Goal: Information Seeking & Learning: Learn about a topic

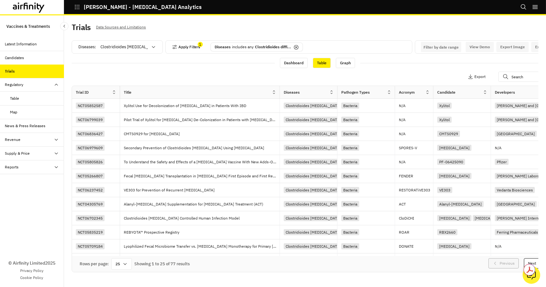
scroll to position [0, 604]
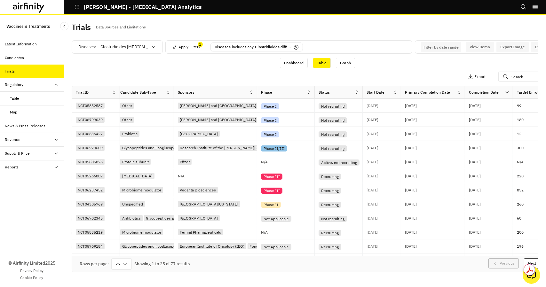
click at [363, 79] on div "Apply Filters 1 Columns Export" at bounding box center [317, 77] width 491 height 17
click at [424, 129] on div "[DATE]" at bounding box center [433, 134] width 64 height 14
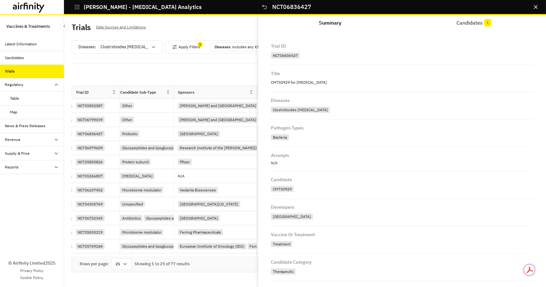
click at [168, 67] on div "Dashboard Table Graph" at bounding box center [317, 62] width 491 height 13
click at [189, 72] on div "Apply Filters 1 Columns Export" at bounding box center [317, 77] width 491 height 17
click at [74, 8] on icon "button" at bounding box center [77, 7] width 6 height 6
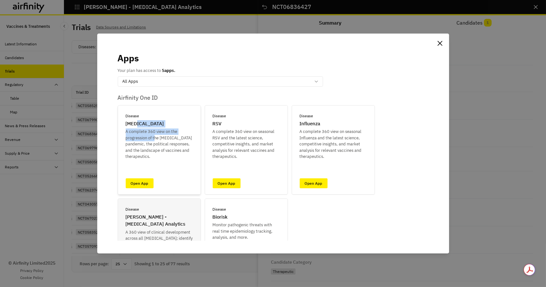
drag, startPoint x: 136, startPoint y: 124, endPoint x: 171, endPoint y: 161, distance: 51.1
click at [155, 140] on div "Disease [MEDICAL_DATA] A complete 360 view on the progression of the [MEDICAL_D…" at bounding box center [159, 136] width 67 height 47
click at [171, 161] on div "Disease [MEDICAL_DATA] A complete 360 view on the progression of the [MEDICAL_D…" at bounding box center [159, 149] width 83 height 89
drag, startPoint x: 134, startPoint y: 128, endPoint x: 176, endPoint y: 152, distance: 48.0
click at [176, 152] on p "A complete 360 view on the progression of the [MEDICAL_DATA] pandemic, the poli…" at bounding box center [159, 143] width 67 height 31
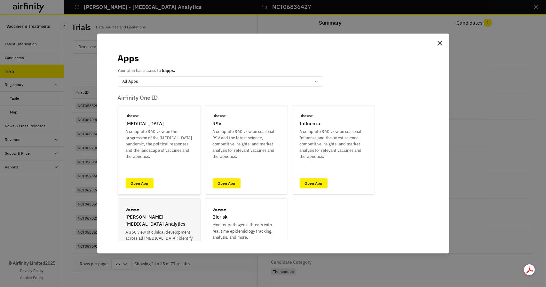
click at [183, 167] on div "Disease [MEDICAL_DATA] A complete 360 view on the progression of the [MEDICAL_D…" at bounding box center [159, 149] width 83 height 89
drag, startPoint x: 224, startPoint y: 135, endPoint x: 253, endPoint y: 160, distance: 38.1
click at [249, 152] on p "A complete 360 view on seasonal RSV and the latest science, competitive insight…" at bounding box center [246, 143] width 67 height 31
drag, startPoint x: 255, startPoint y: 160, endPoint x: 304, endPoint y: 142, distance: 52.6
click at [256, 160] on div "Disease RSV A complete 360 view on seasonal RSV and the latest science, competi…" at bounding box center [246, 149] width 83 height 89
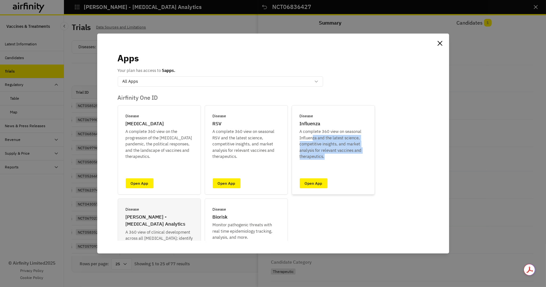
drag, startPoint x: 312, startPoint y: 136, endPoint x: 346, endPoint y: 155, distance: 39.1
click at [346, 155] on p "A complete 360 view on seasonal Influenza and the latest science, competitive i…" at bounding box center [332, 143] width 67 height 31
drag, startPoint x: 347, startPoint y: 167, endPoint x: 341, endPoint y: 170, distance: 6.3
click at [346, 167] on div "Disease [MEDICAL_DATA] A complete 360 view on [MEDICAL_DATA] and the latest sci…" at bounding box center [332, 149] width 83 height 89
drag, startPoint x: 321, startPoint y: 137, endPoint x: 315, endPoint y: 130, distance: 8.6
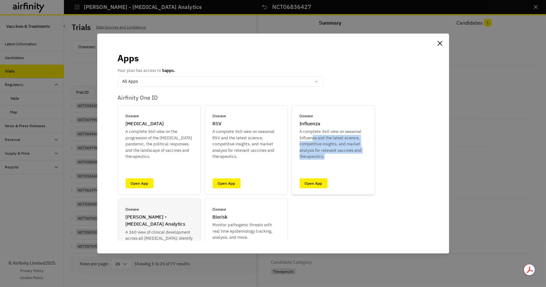
click at [320, 137] on p "A complete 360 view on seasonal Influenza and the latest science, competitive i…" at bounding box center [332, 143] width 67 height 31
click at [315, 130] on p "A complete 360 view on seasonal Influenza and the latest science, competitive i…" at bounding box center [332, 143] width 67 height 31
drag, startPoint x: 304, startPoint y: 130, endPoint x: 273, endPoint y: 218, distance: 93.3
click at [326, 155] on p "A complete 360 view on seasonal Influenza and the latest science, competitive i…" at bounding box center [332, 143] width 67 height 31
drag, startPoint x: 437, startPoint y: 45, endPoint x: 429, endPoint y: 18, distance: 28.2
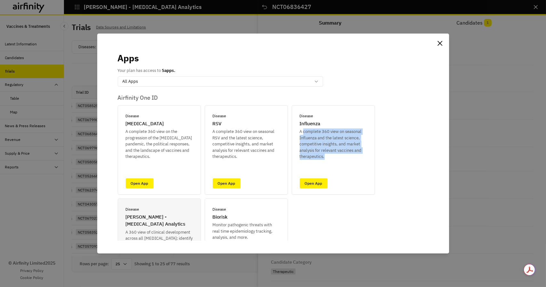
click at [437, 45] on button "Close" at bounding box center [440, 43] width 10 height 10
